Goal: Task Accomplishment & Management: Manage account settings

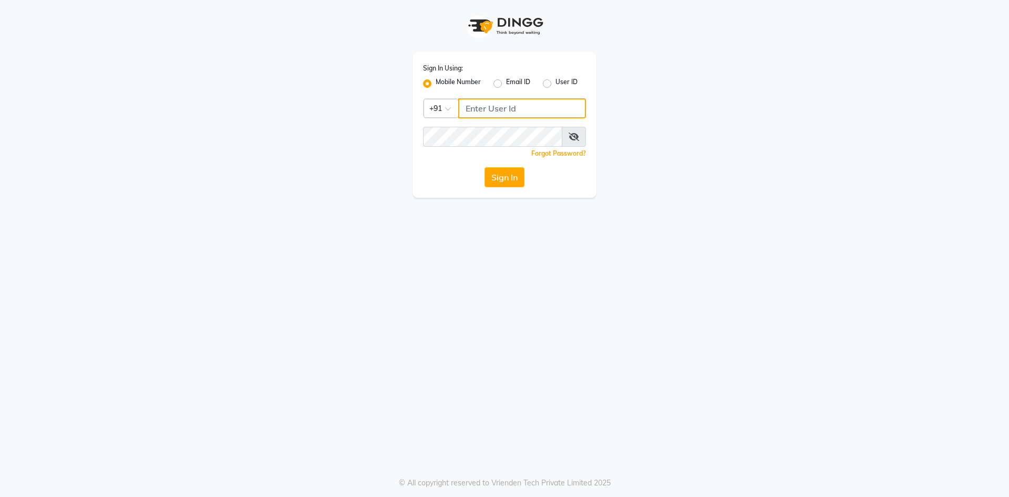
click at [481, 106] on input "Username" at bounding box center [522, 108] width 128 height 20
type input "8977719365"
click at [503, 175] on button "Sign In" at bounding box center [505, 177] width 40 height 20
